Goal: Information Seeking & Learning: Learn about a topic

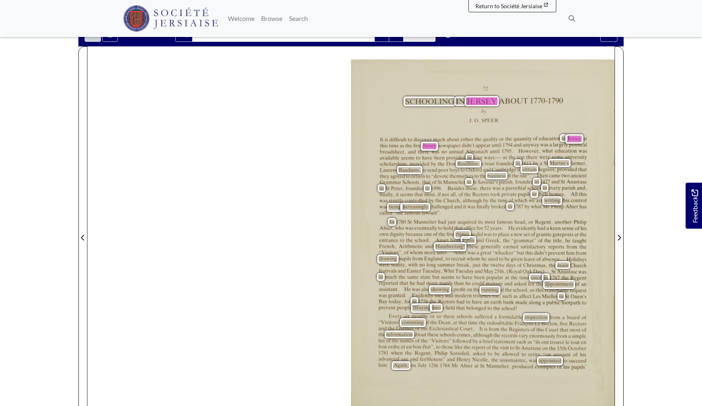
scroll to position [159, 0]
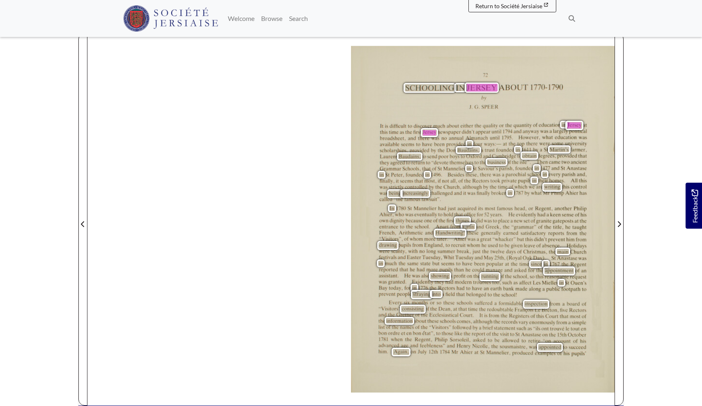
click at [445, 142] on div "It is difﬁcult to discover much about either the quality or the quantity of edu…" at bounding box center [482, 162] width 207 height 78
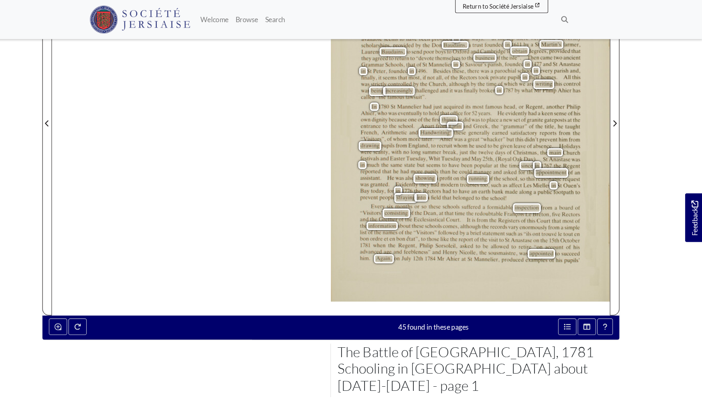
scroll to position [235, 0]
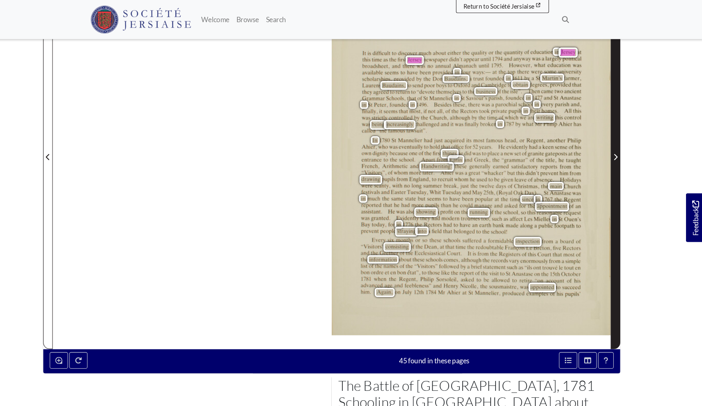
click at [617, 145] on icon "Next Page" at bounding box center [619, 148] width 4 height 7
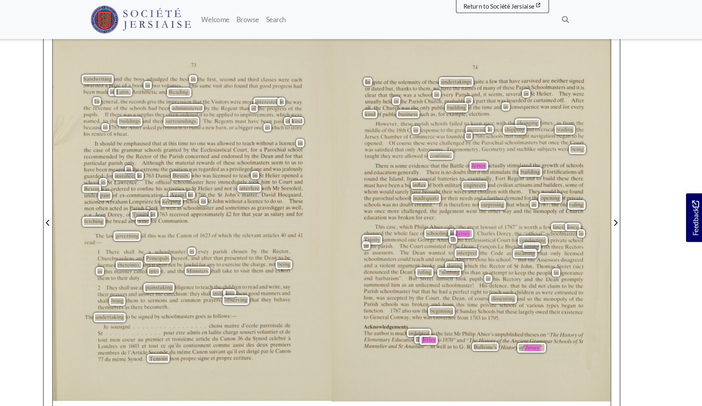
scroll to position [168, 0]
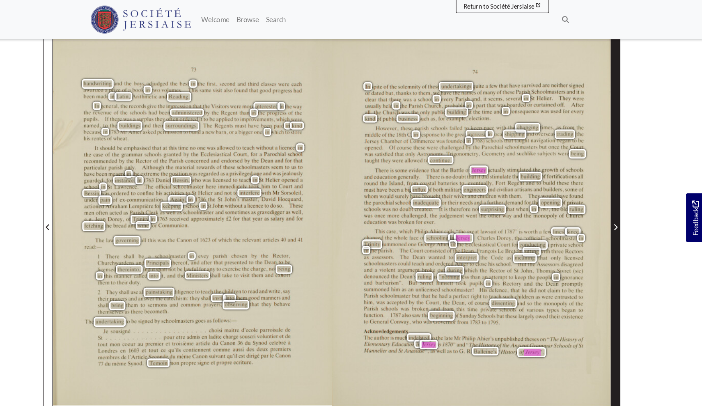
click at [617, 211] on icon "Next Page" at bounding box center [619, 214] width 4 height 7
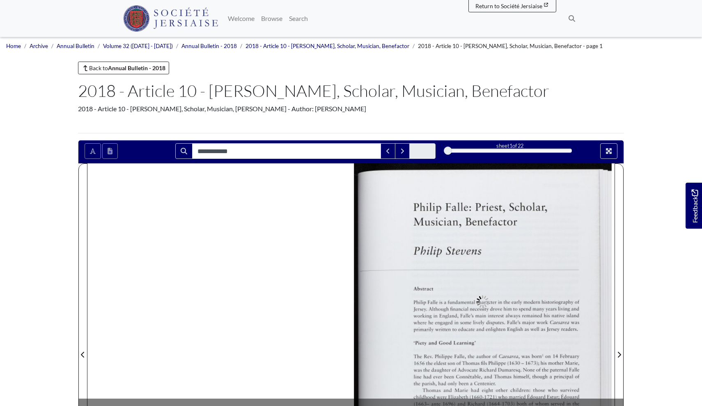
scroll to position [87, 0]
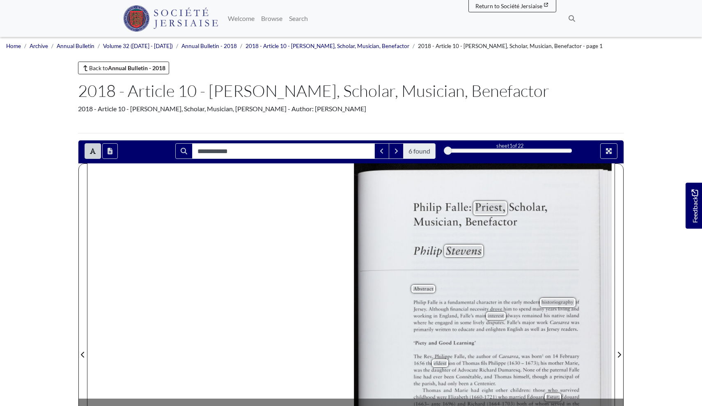
scroll to position [87, 0]
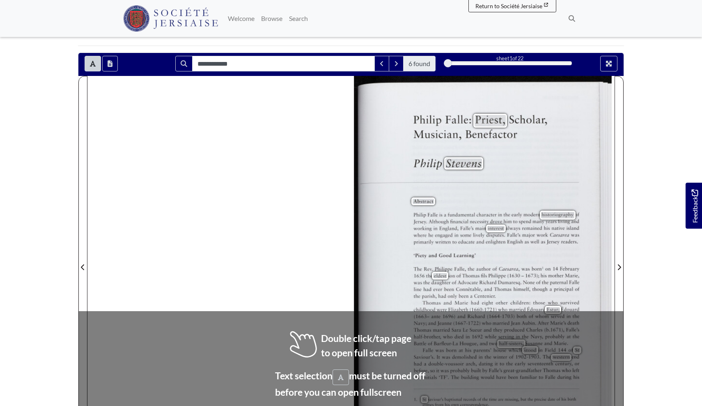
click at [337, 201] on div "[PERSON_NAME]: Priest, Scholar, Musician, Benefactor [PERSON_NAME] Abstract [PE…" at bounding box center [350, 262] width 527 height 373
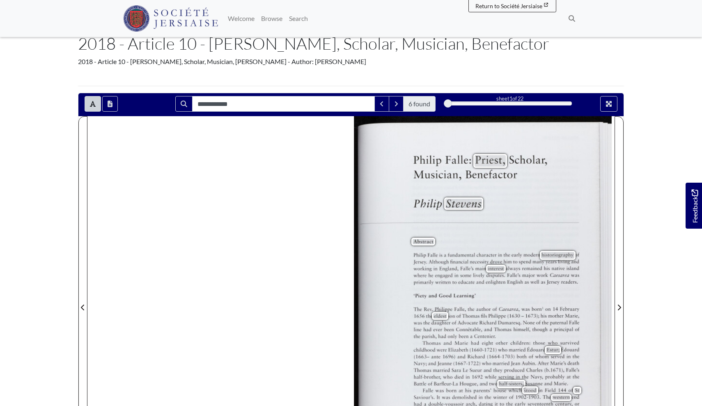
scroll to position [46, 0]
